Goal: Entertainment & Leisure: Consume media (video, audio)

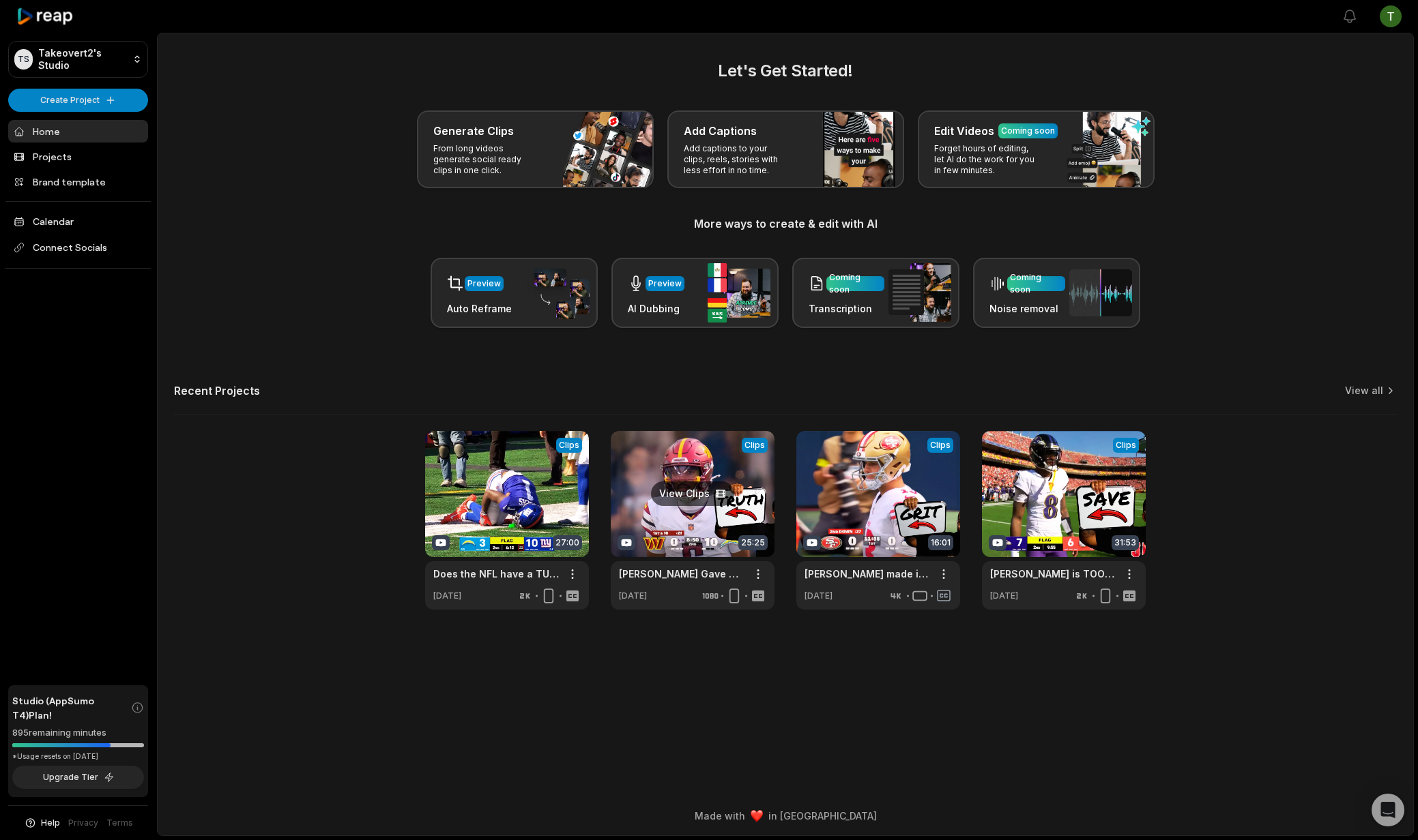
click at [674, 541] on link at bounding box center [691, 519] width 164 height 178
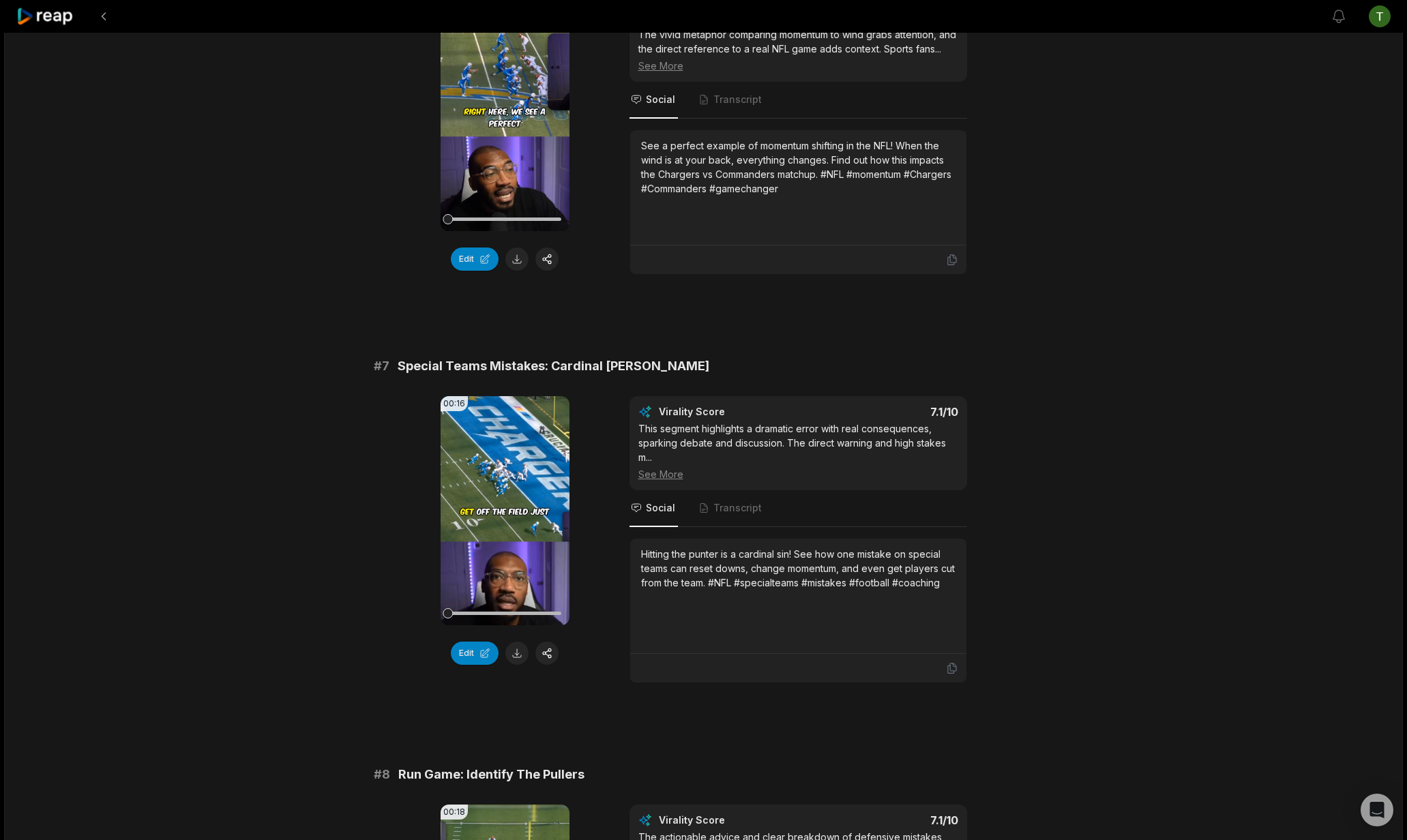
scroll to position [2401, 0]
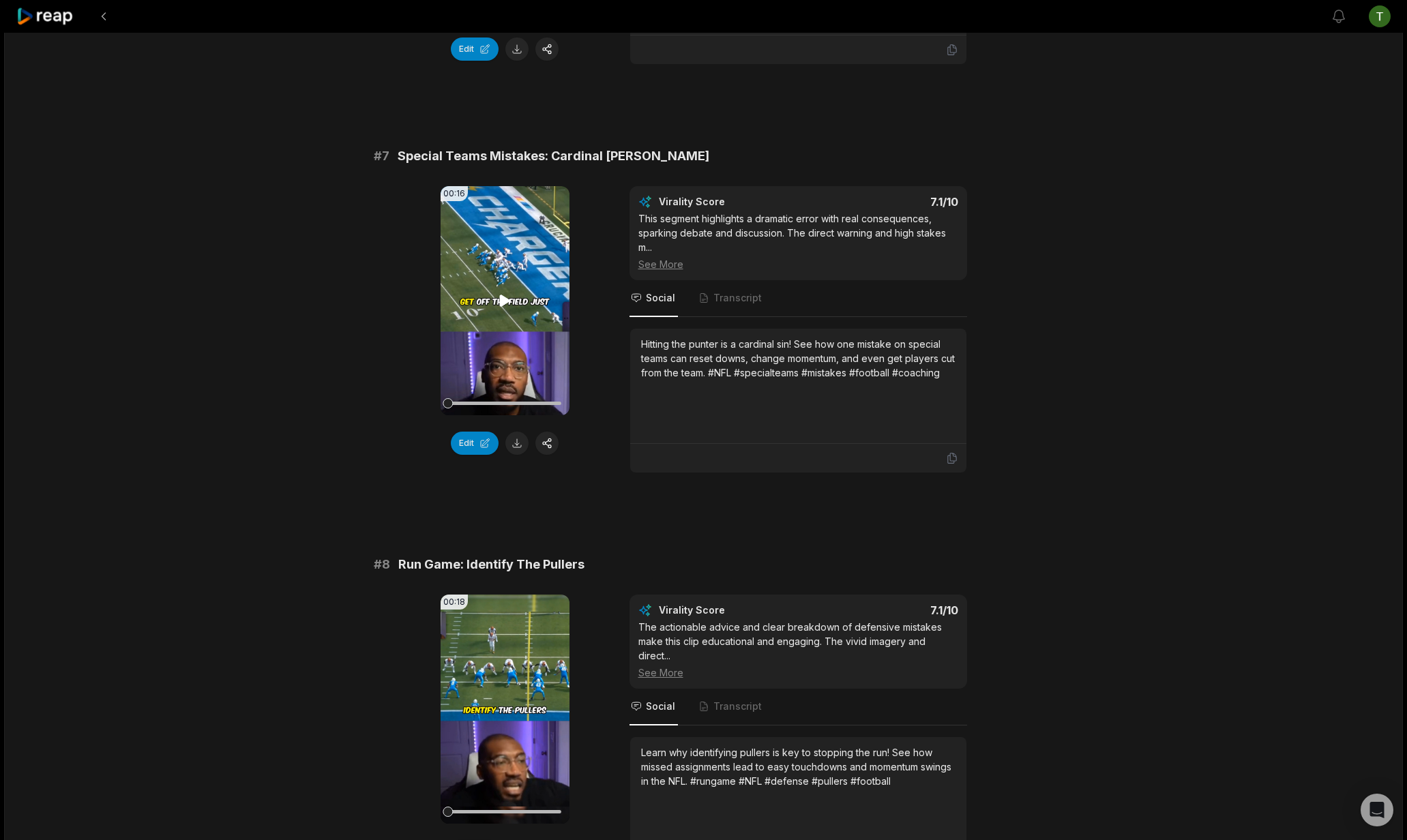
click at [508, 305] on icon at bounding box center [505, 301] width 17 height 17
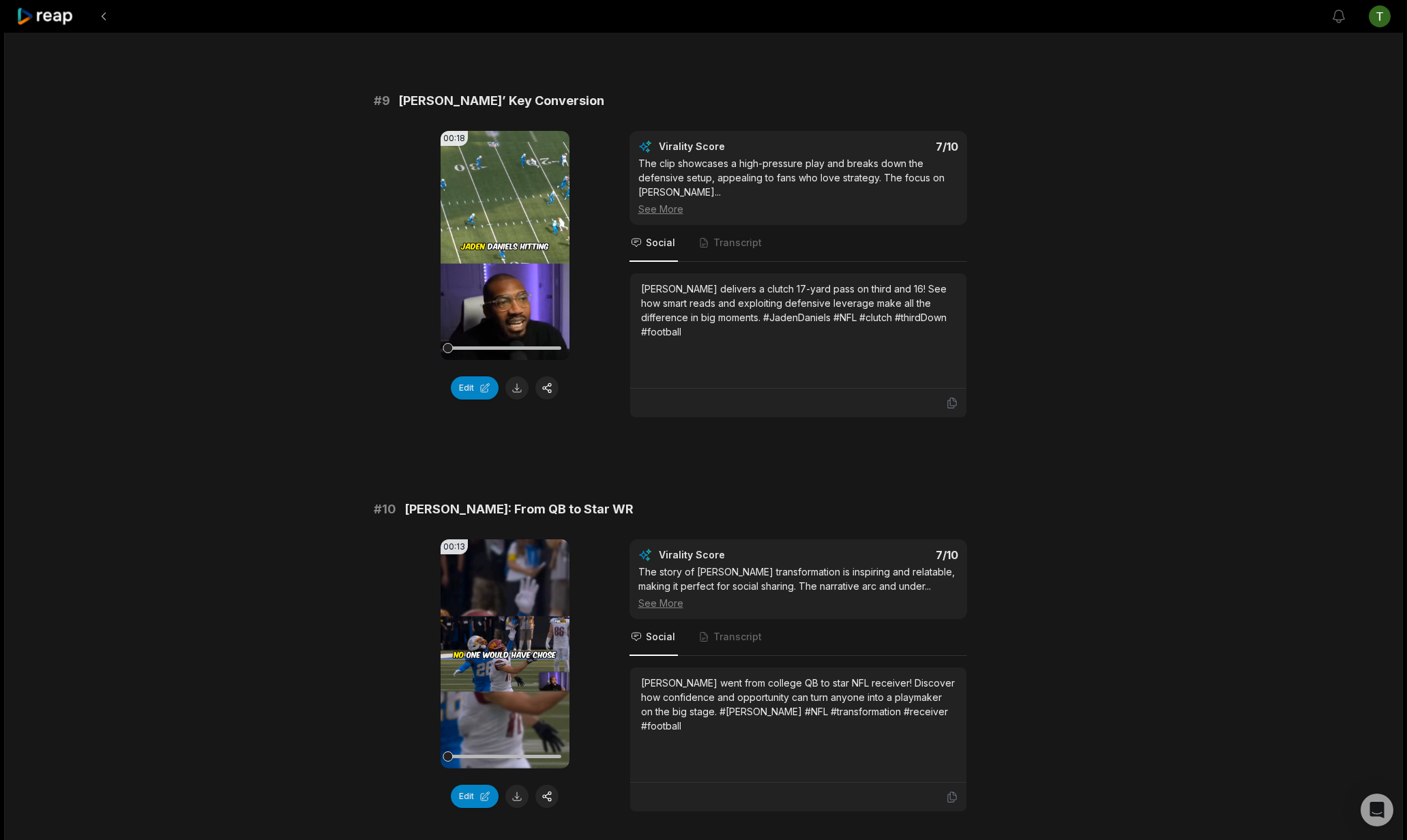
scroll to position [3381, 0]
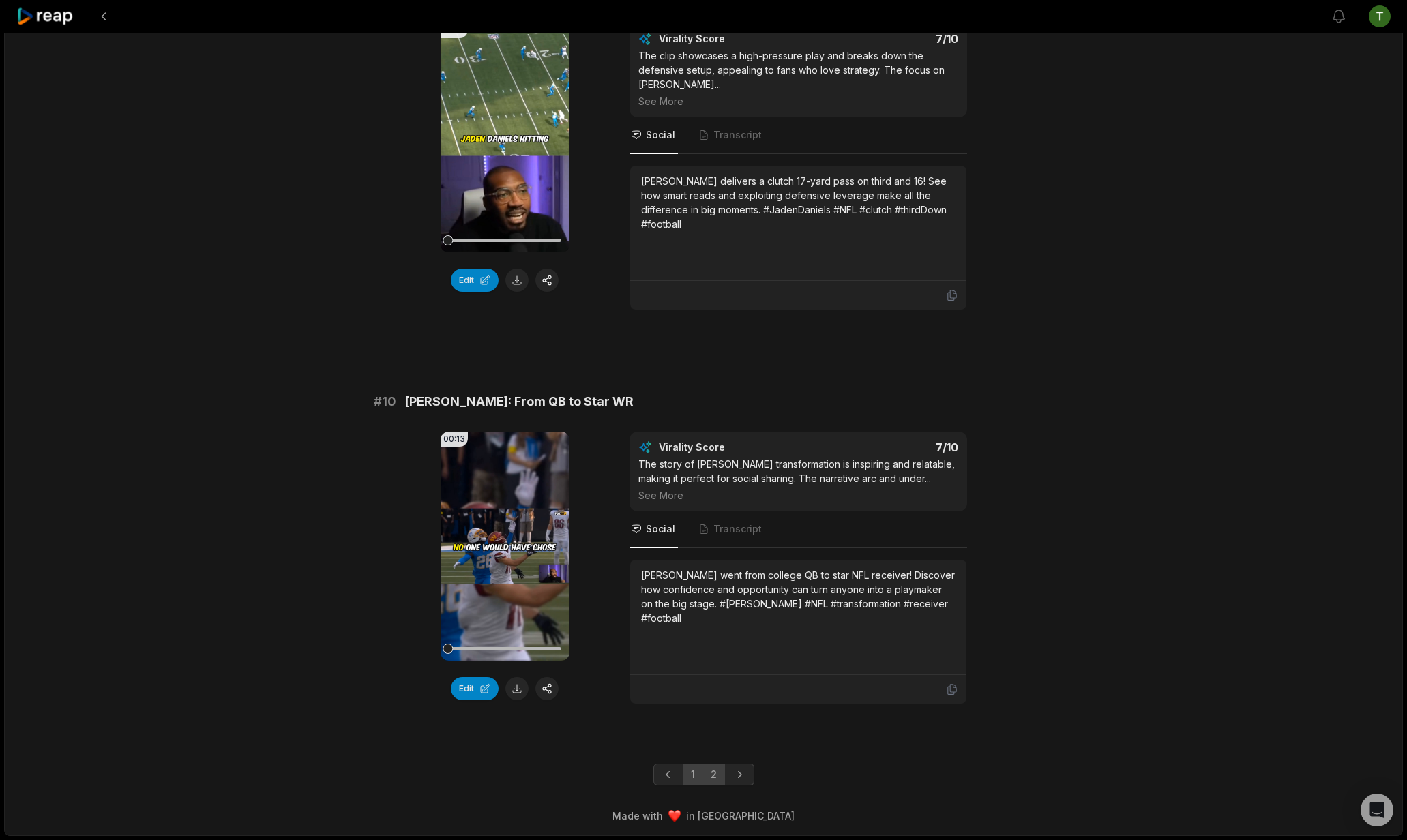
click at [717, 774] on link "2" at bounding box center [714, 775] width 22 height 22
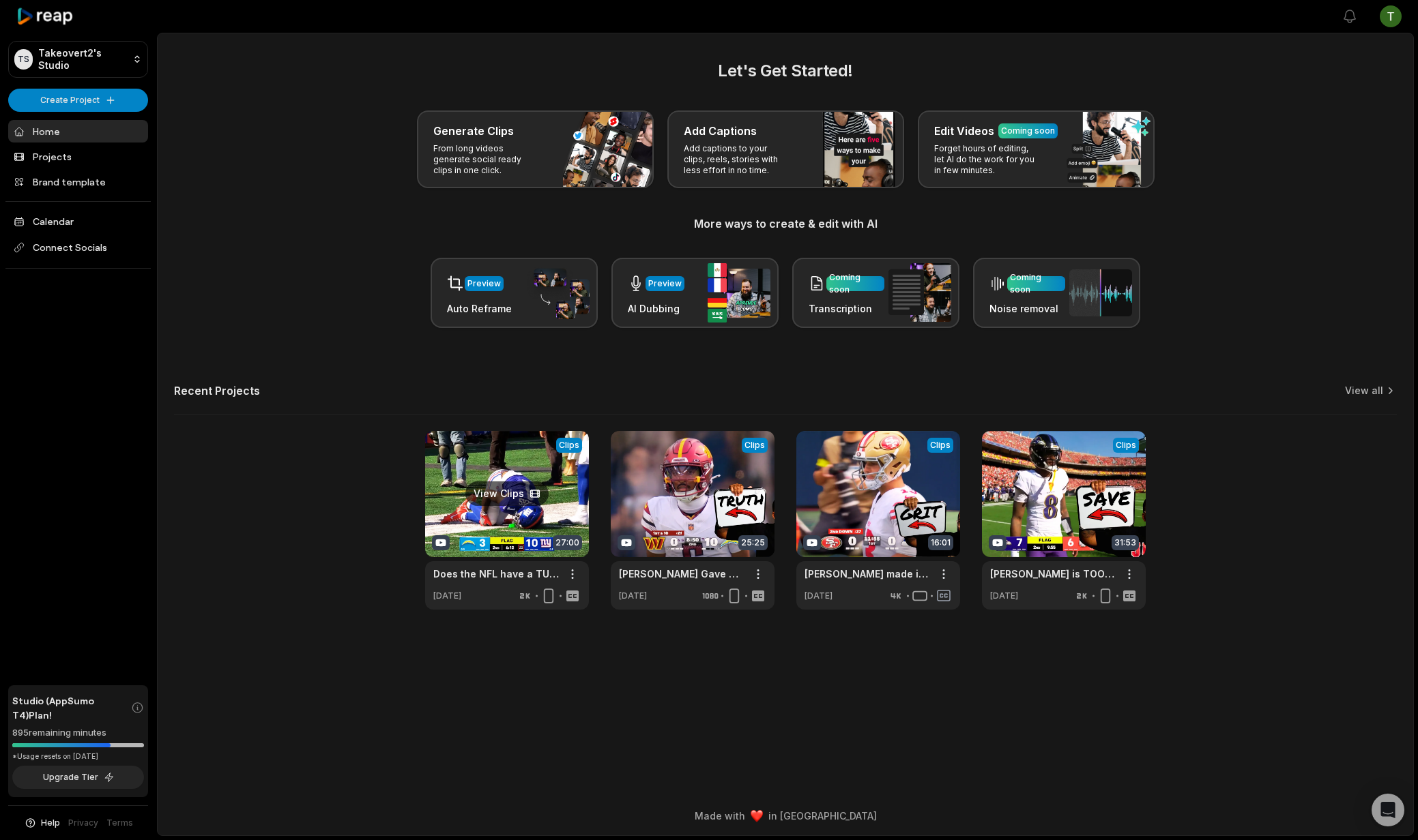
click at [498, 510] on link at bounding box center [507, 519] width 164 height 178
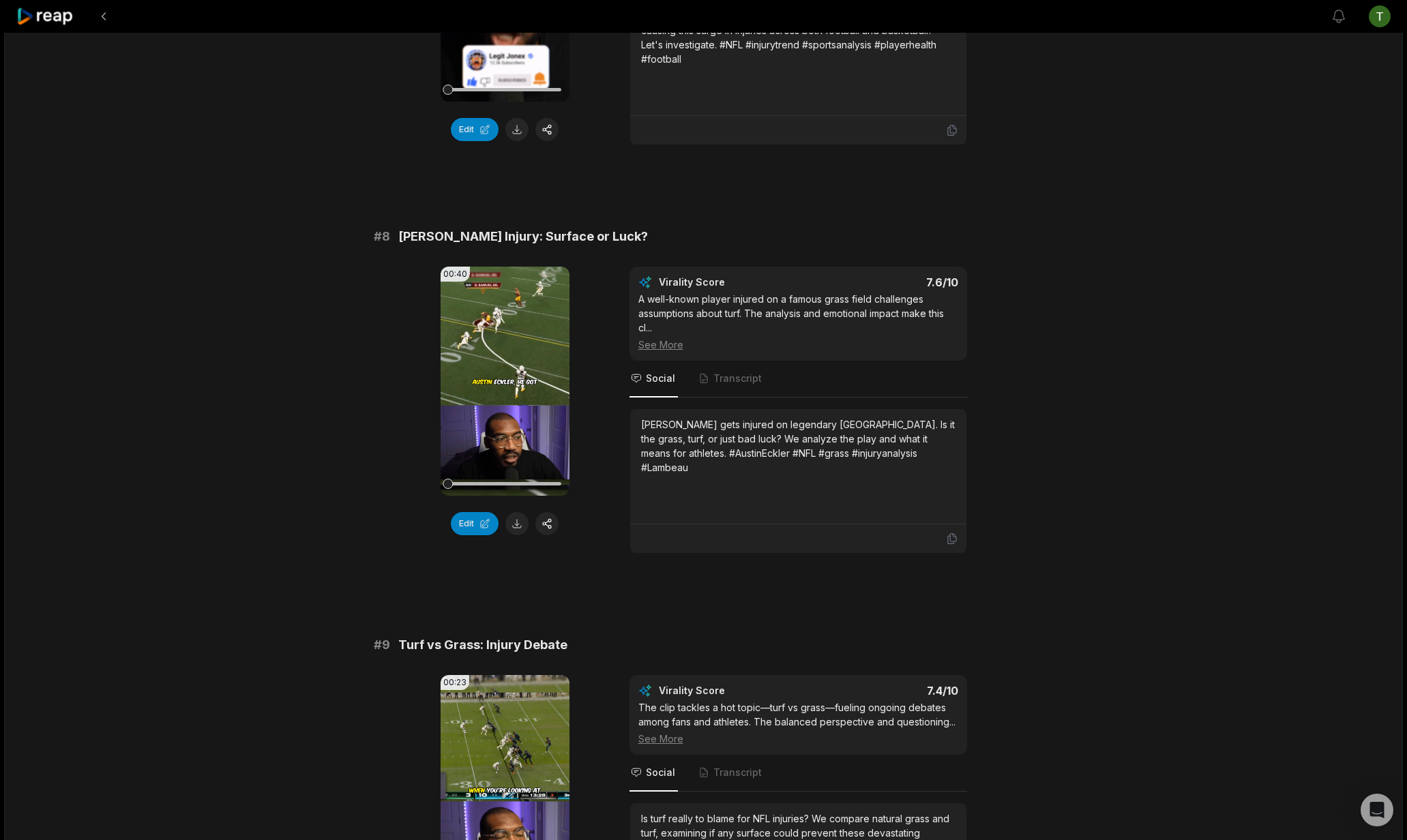
scroll to position [2951, 0]
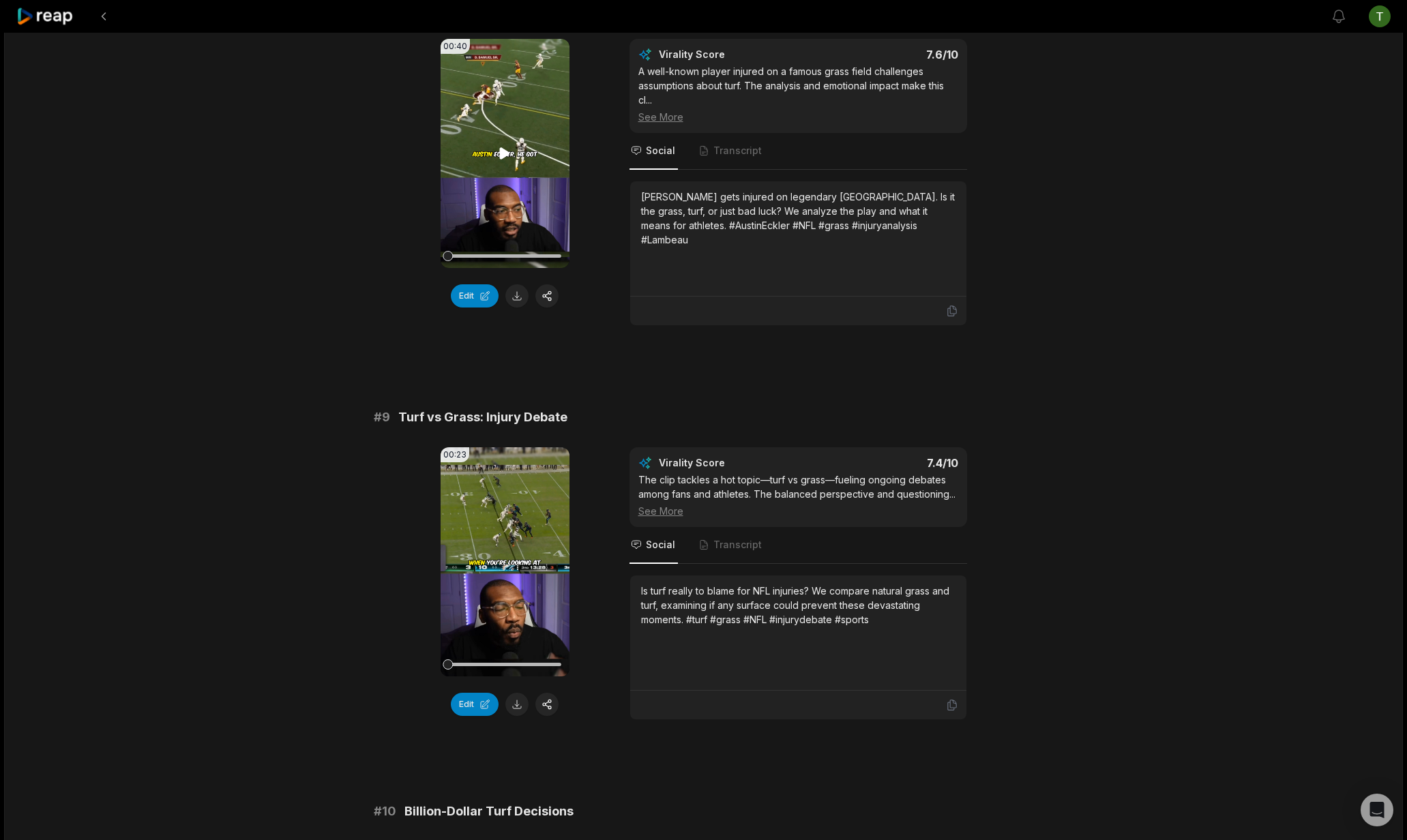
click at [510, 140] on video "Your browser does not support mp4 format." at bounding box center [505, 153] width 128 height 229
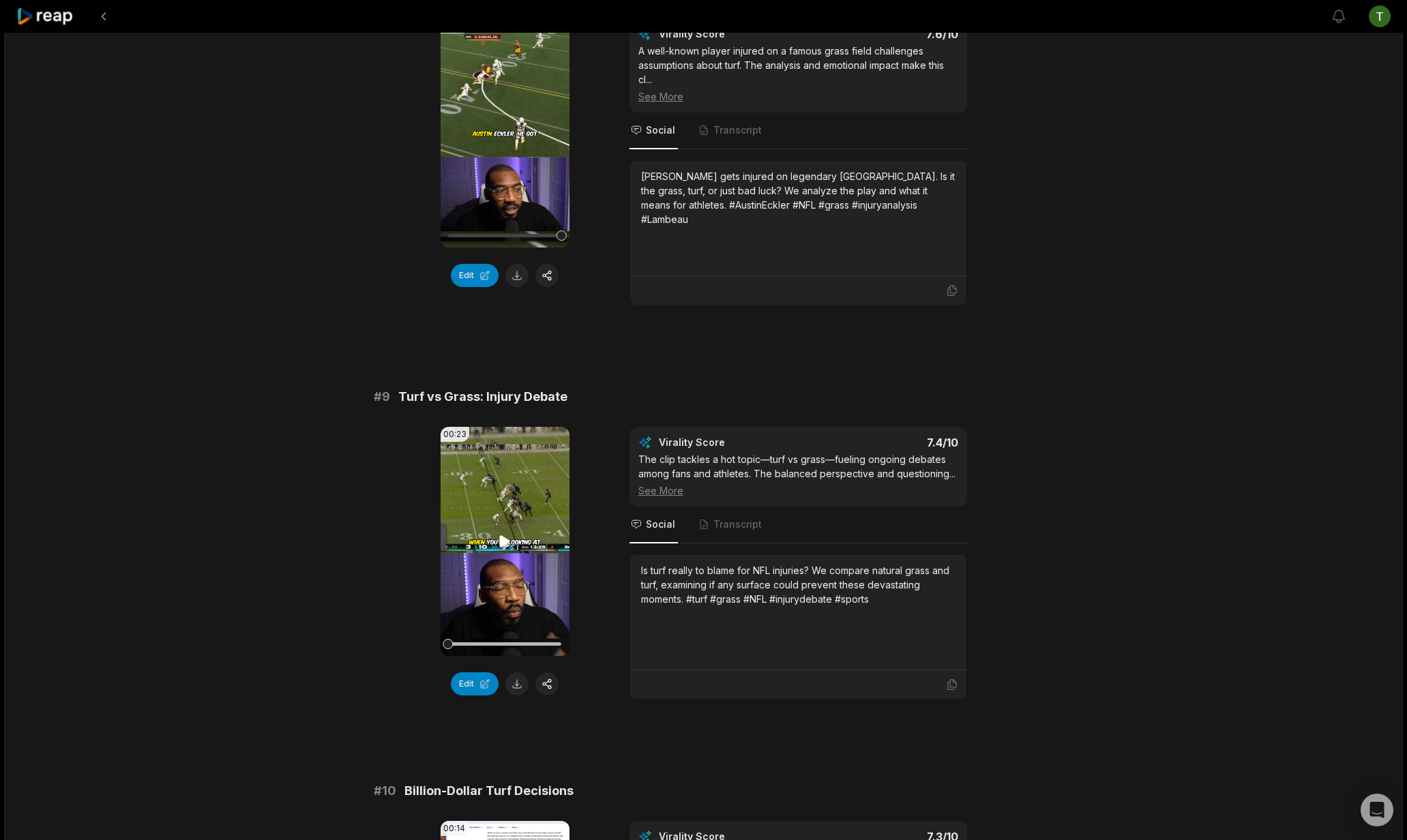
scroll to position [2737, 0]
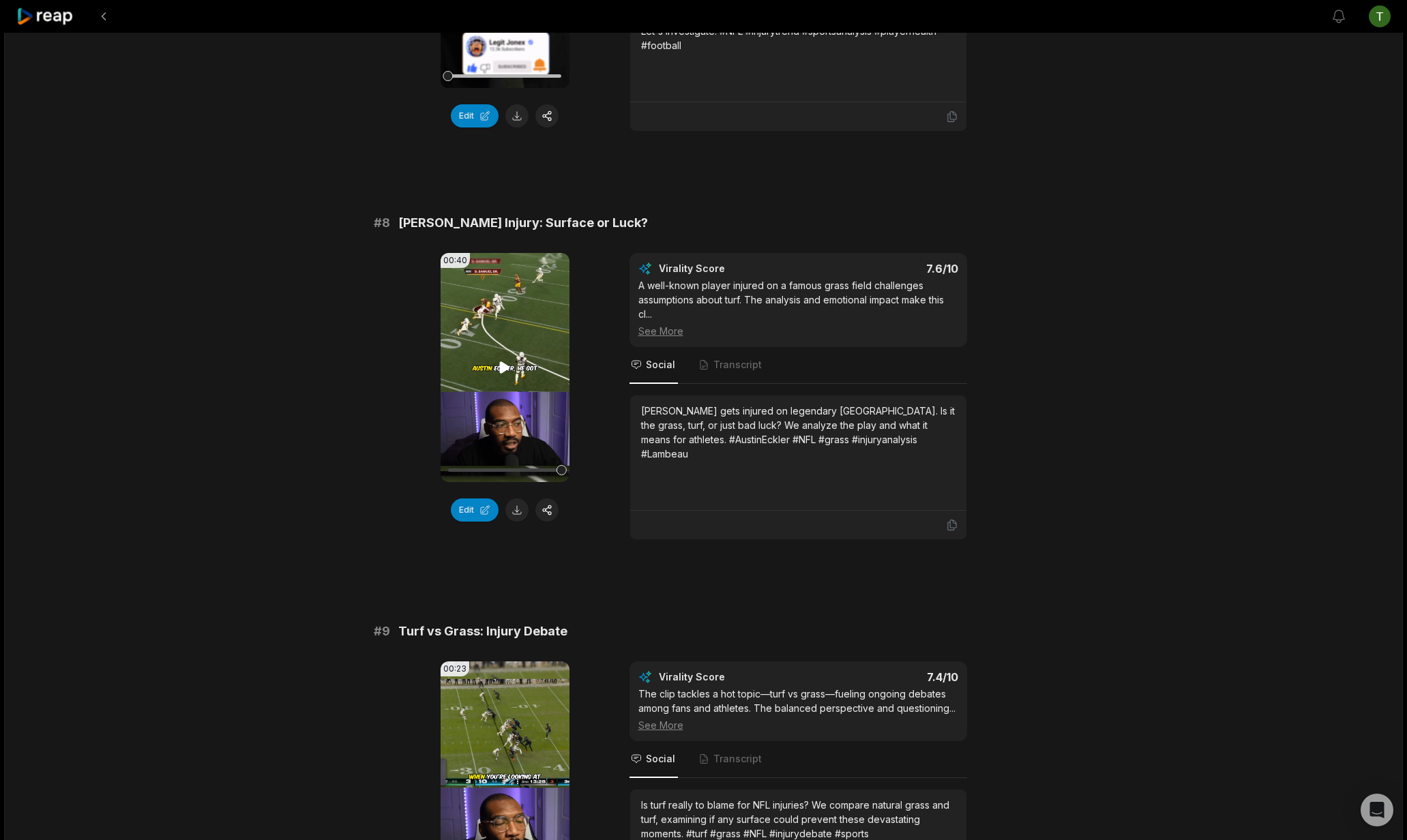
click at [503, 344] on video "Your browser does not support mp4 format." at bounding box center [505, 368] width 128 height 229
